Goal: Task Accomplishment & Management: Manage account settings

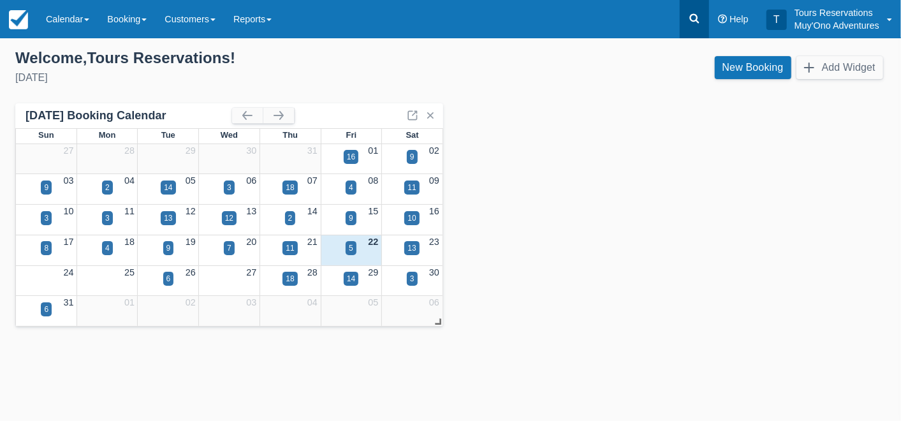
click at [690, 20] on icon at bounding box center [694, 18] width 13 height 13
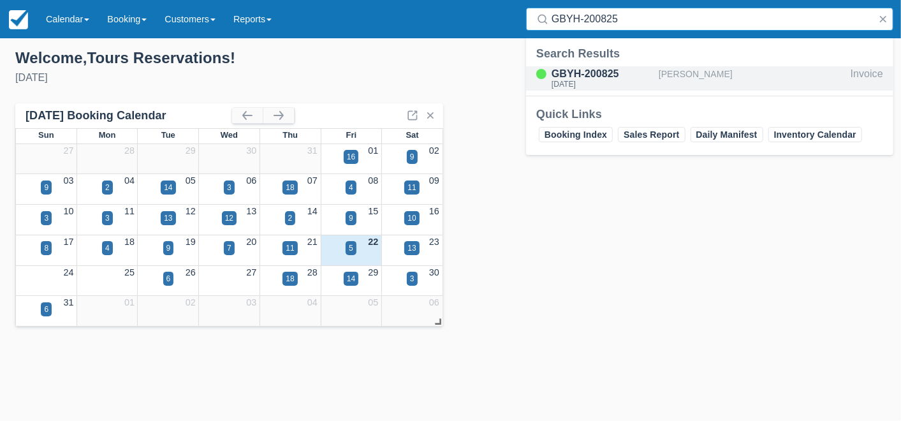
type input "GBYH-200825"
click at [688, 71] on div "[PERSON_NAME]" at bounding box center [752, 78] width 187 height 24
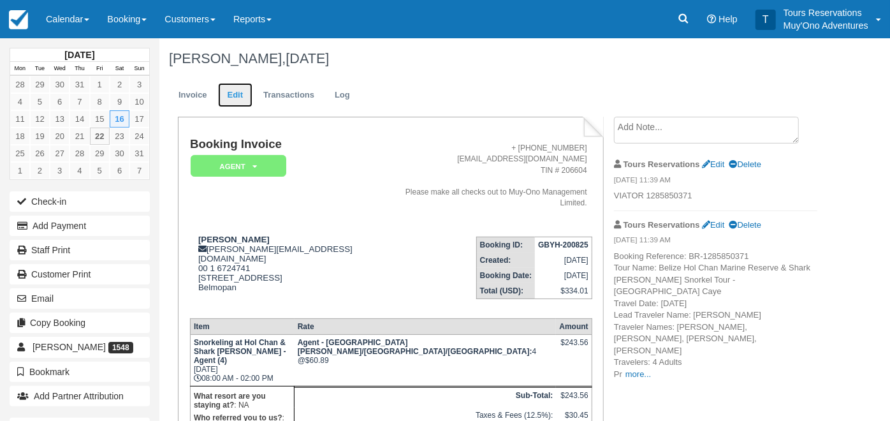
click at [249, 95] on link "Edit" at bounding box center [235, 95] width 34 height 25
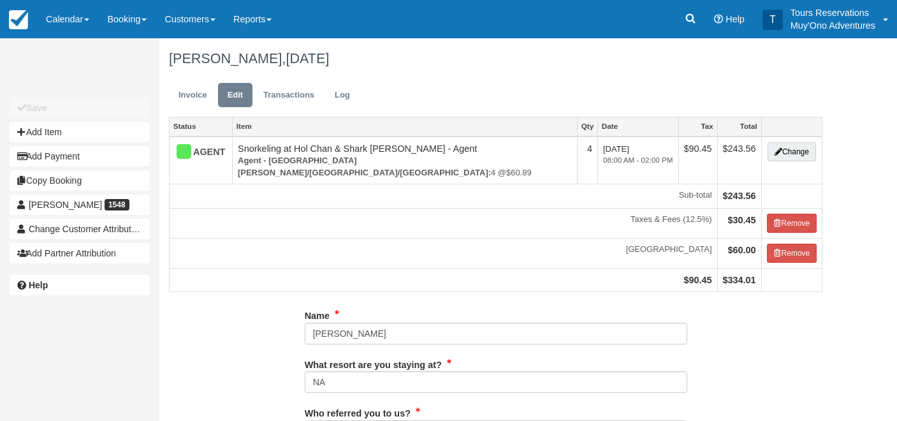
type input "672-4741"
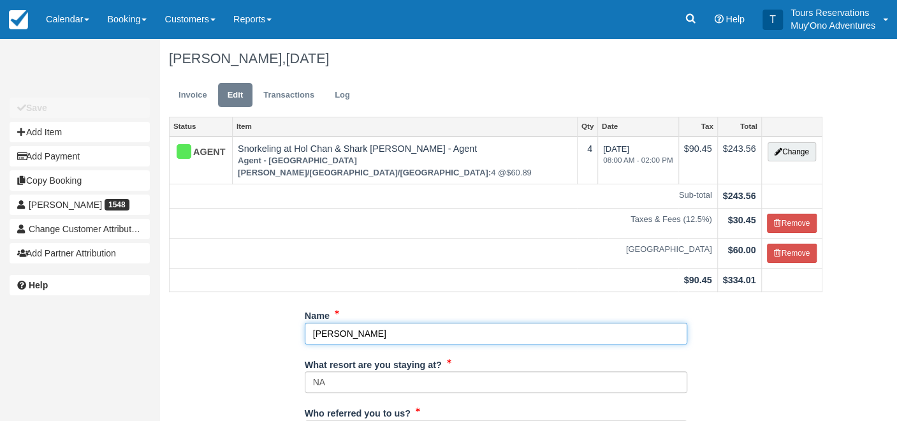
drag, startPoint x: 412, startPoint y: 313, endPoint x: 272, endPoint y: 313, distance: 139.6
paste input "[PERSON_NAME]"
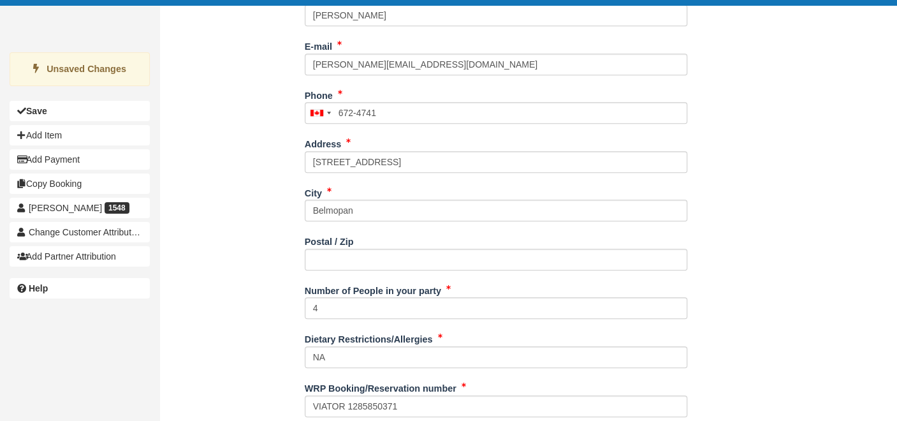
scroll to position [437, 0]
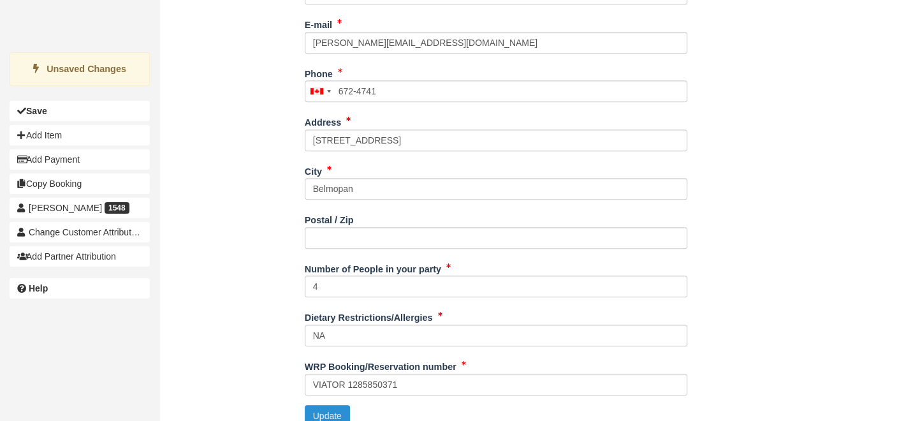
type input "[PERSON_NAME]"
click at [320, 405] on button "Update" at bounding box center [327, 416] width 45 height 22
type input "+16724741"
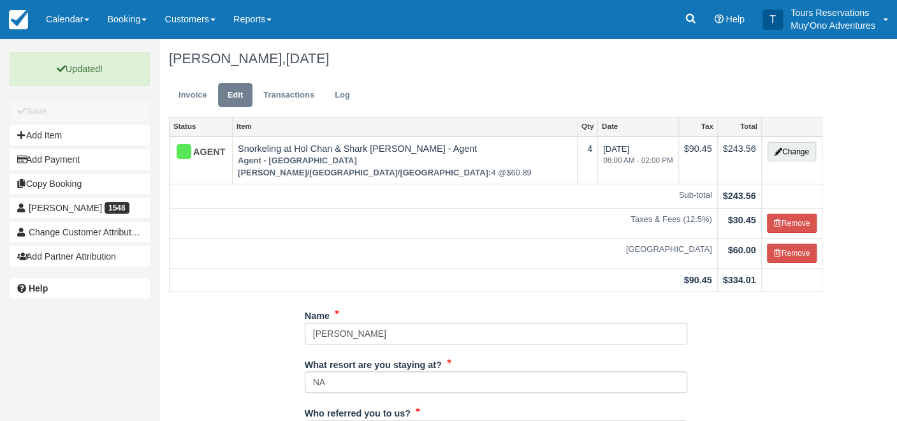
scroll to position [0, 0]
click at [186, 92] on link "Invoice" at bounding box center [193, 95] width 48 height 25
